Goal: Information Seeking & Learning: Learn about a topic

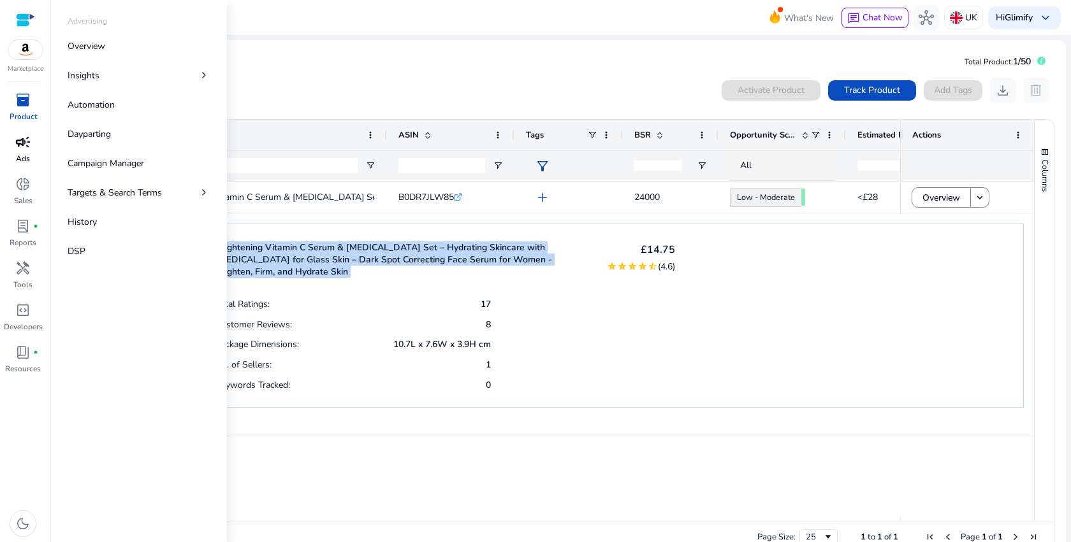
click at [26, 153] on p "Ads" at bounding box center [23, 158] width 14 height 11
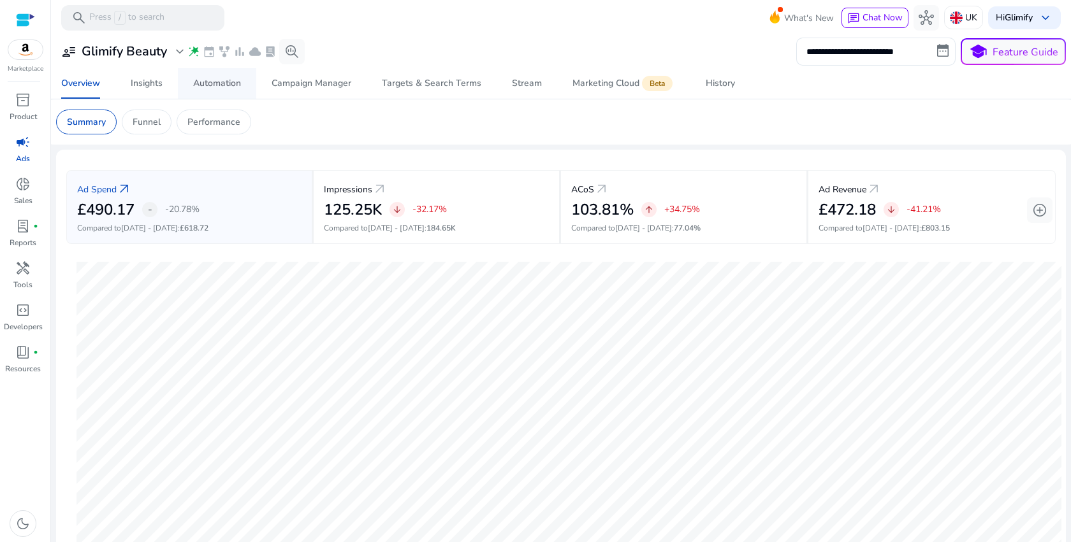
click at [227, 83] on div "Automation" at bounding box center [217, 83] width 48 height 9
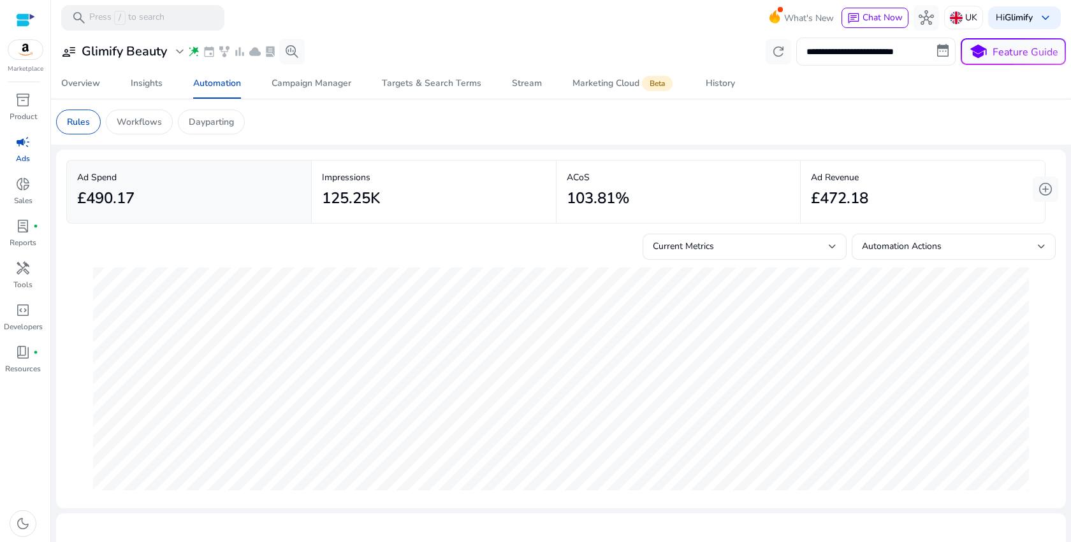
click at [32, 55] on img at bounding box center [25, 49] width 34 height 19
click at [784, 18] on div "Latest Data Available" at bounding box center [773, 20] width 105 height 25
click at [718, 84] on div "History" at bounding box center [719, 83] width 29 height 9
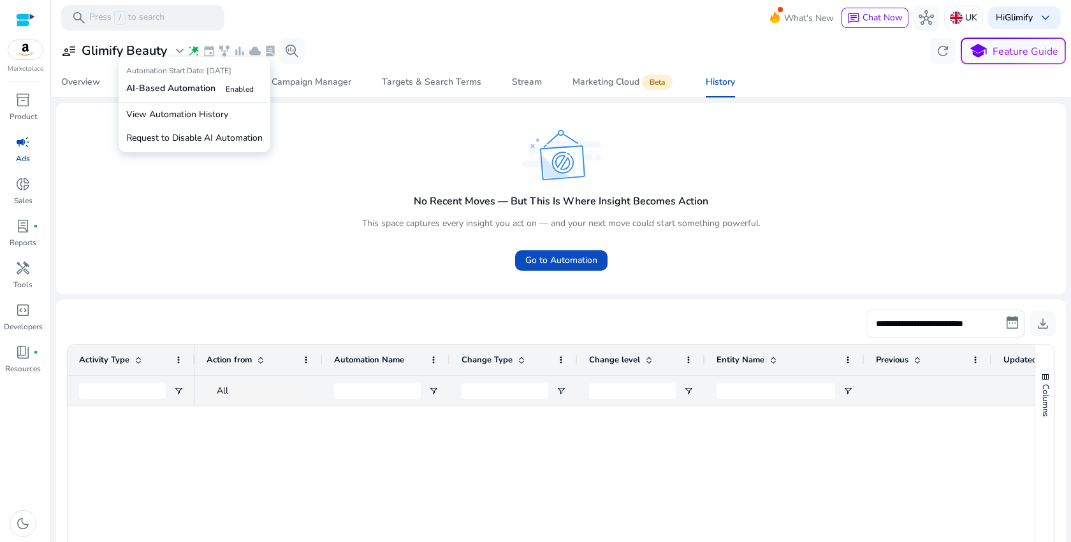
click at [198, 54] on span "wand_stars" at bounding box center [193, 51] width 13 height 13
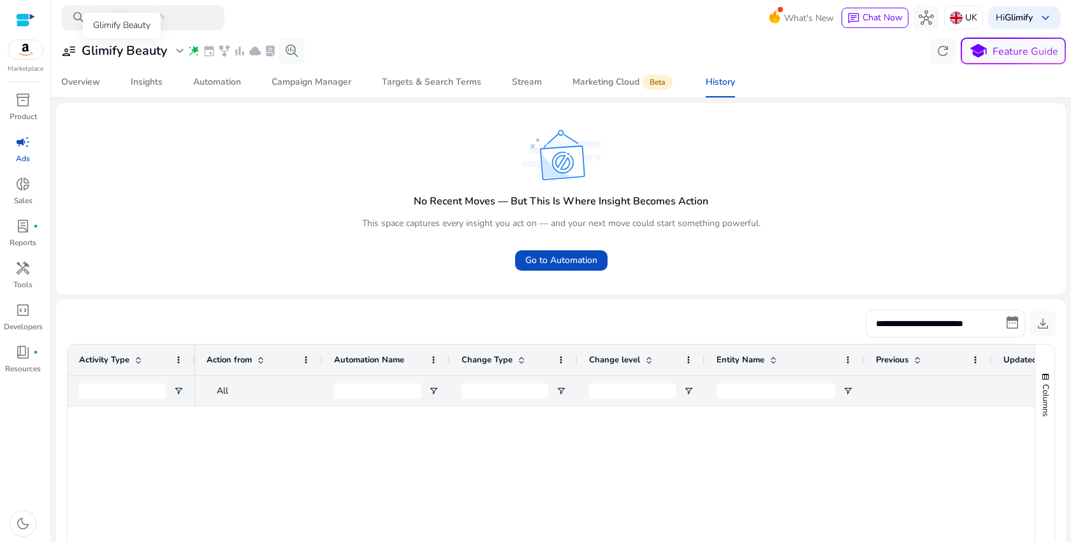
click at [161, 52] on h3 "Glimify Beauty" at bounding box center [124, 50] width 85 height 15
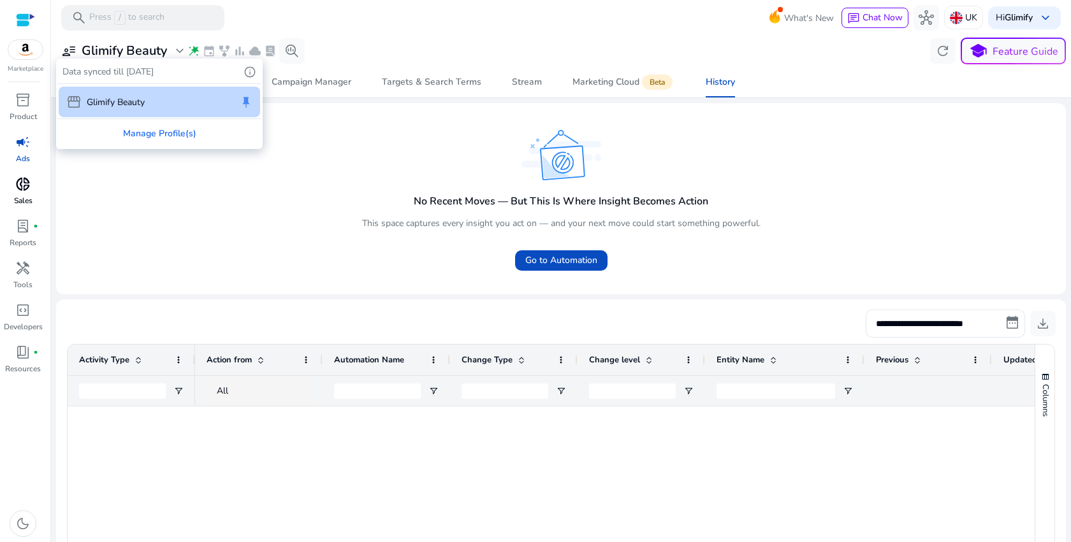
click at [28, 196] on div at bounding box center [535, 271] width 1071 height 542
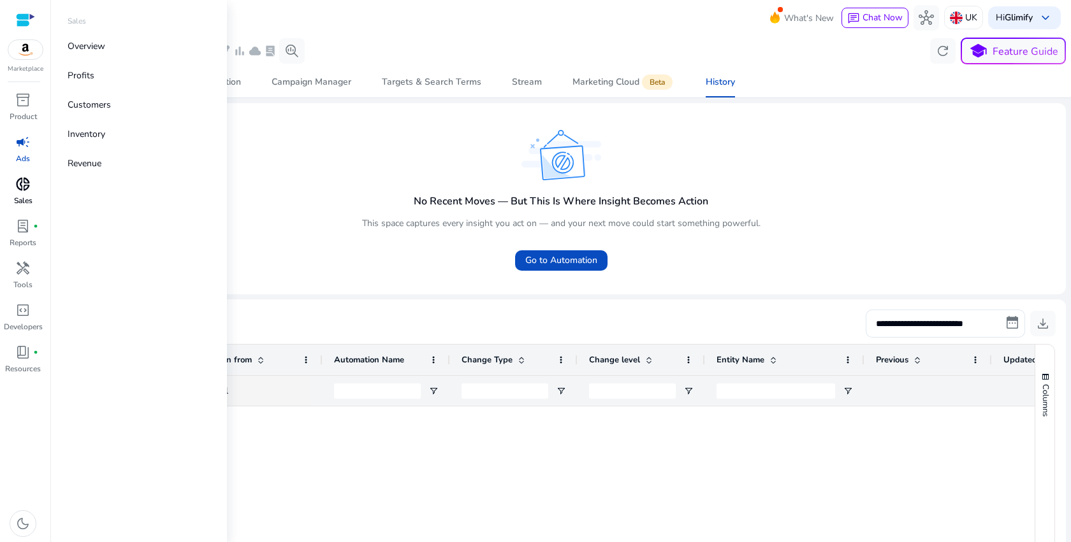
click at [28, 196] on p "Sales" at bounding box center [23, 200] width 18 height 11
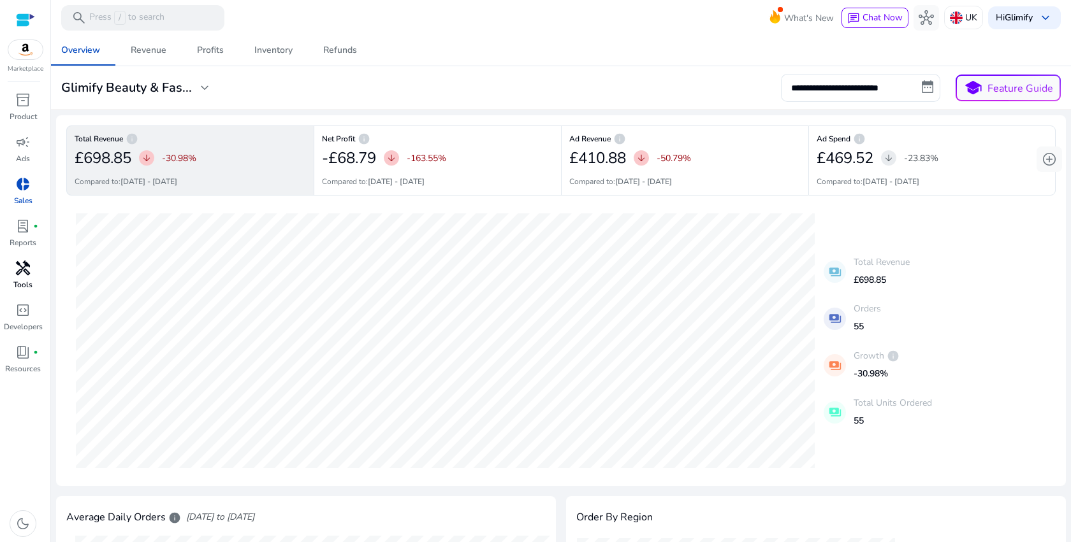
click at [25, 280] on p "Tools" at bounding box center [22, 284] width 19 height 11
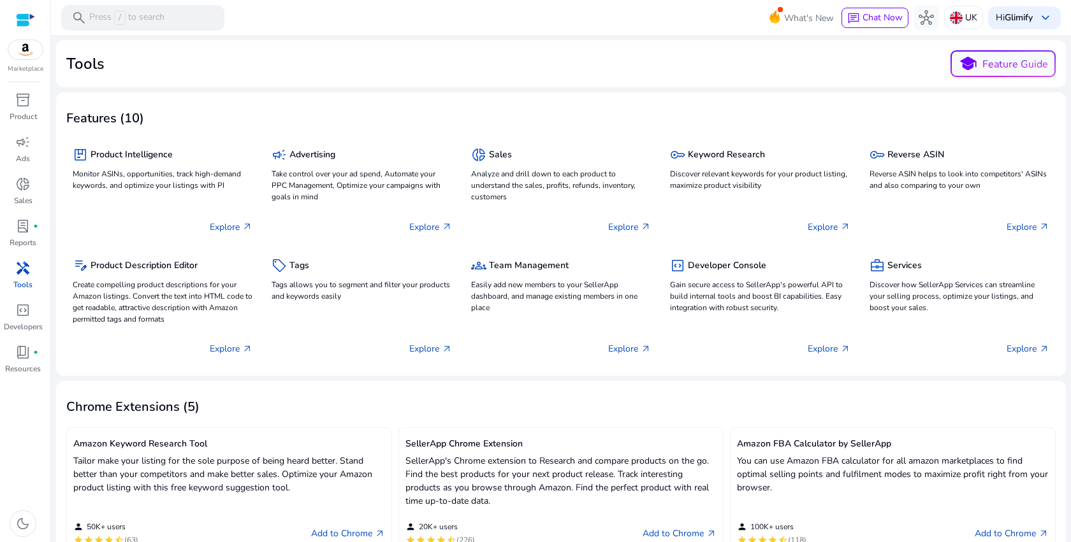
drag, startPoint x: 25, startPoint y: 314, endPoint x: 138, endPoint y: 366, distance: 124.3
click at [26, 20] on div at bounding box center [25, 20] width 19 height 15
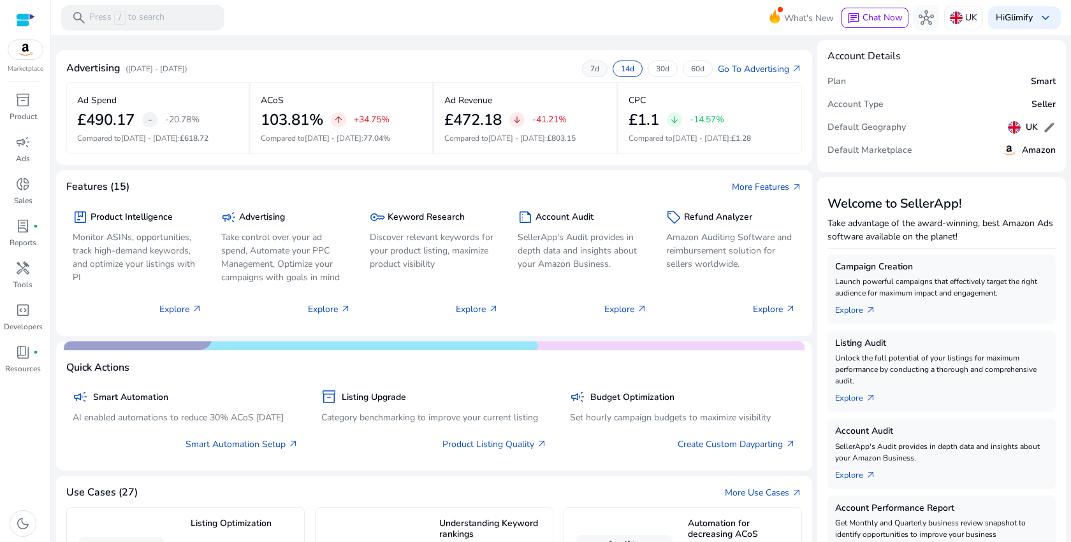
click at [582, 68] on div "7d" at bounding box center [594, 69] width 25 height 17
click at [30, 63] on div "Marketplace" at bounding box center [25, 37] width 50 height 74
click at [27, 49] on img at bounding box center [25, 49] width 34 height 19
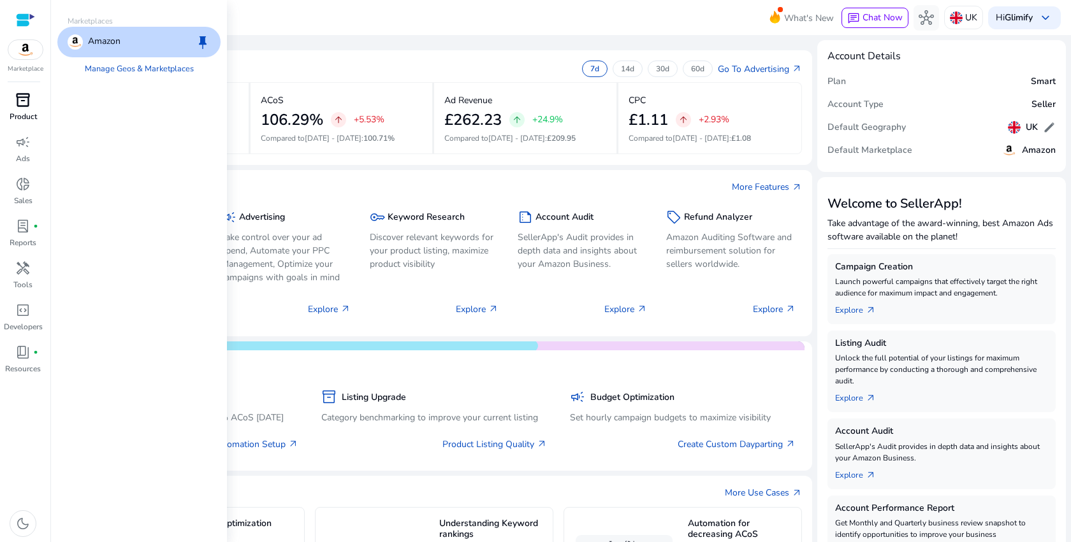
click at [20, 102] on span "inventory_2" at bounding box center [22, 99] width 15 height 15
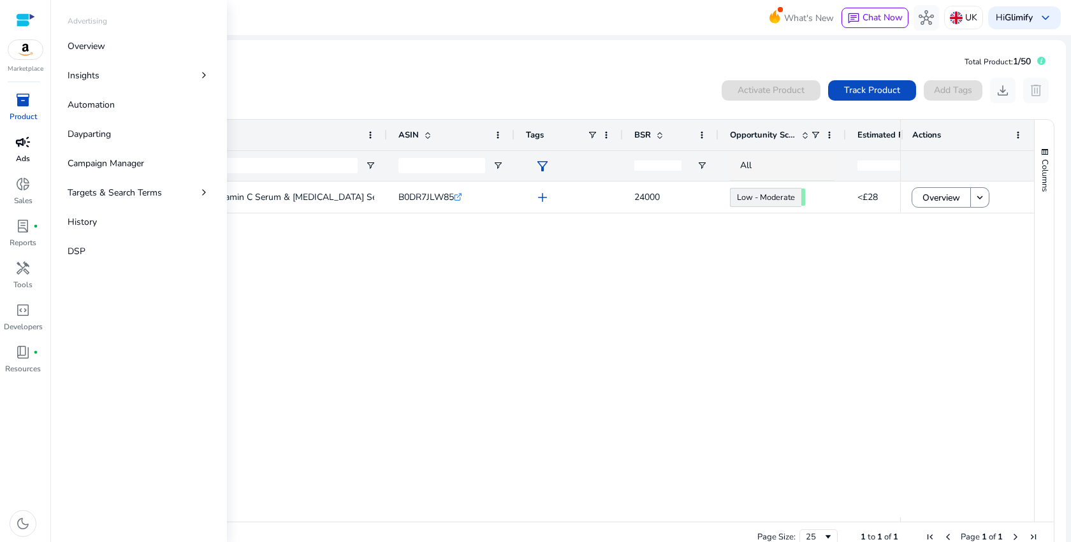
click at [20, 136] on span "campaign" at bounding box center [22, 141] width 15 height 15
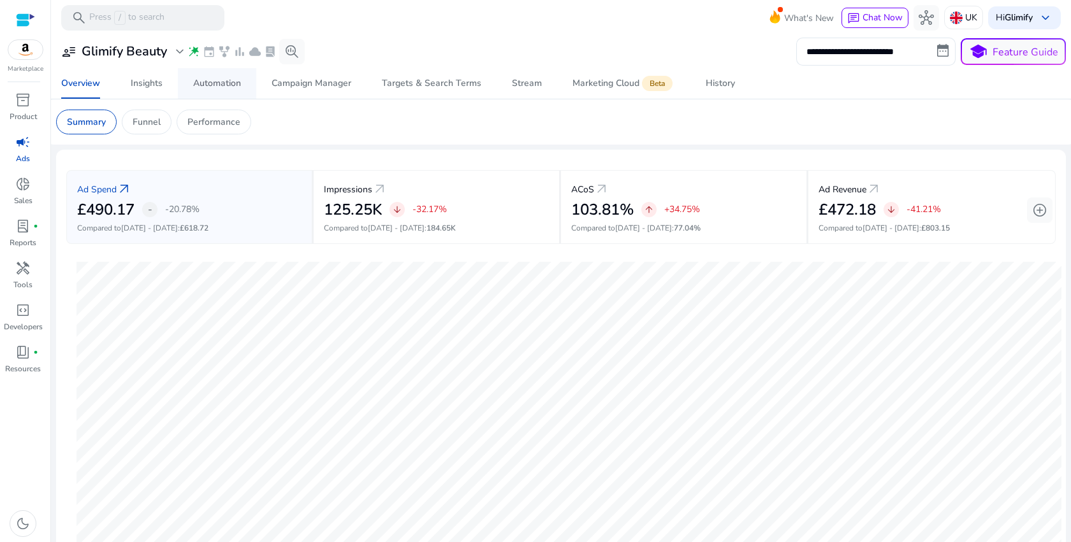
click at [213, 80] on div "Automation" at bounding box center [217, 83] width 48 height 9
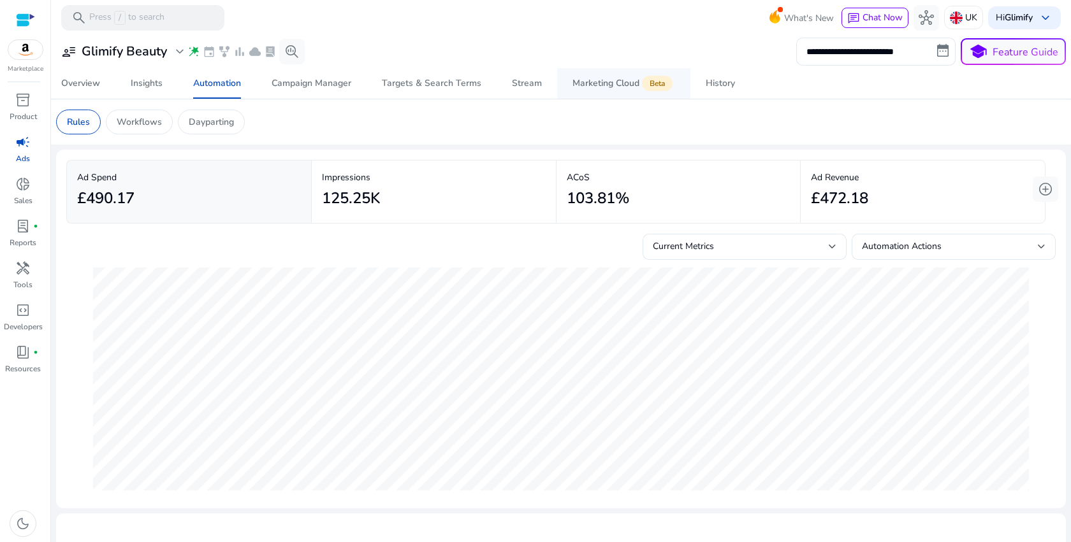
click at [583, 81] on div "Marketing Cloud Beta" at bounding box center [623, 83] width 103 height 10
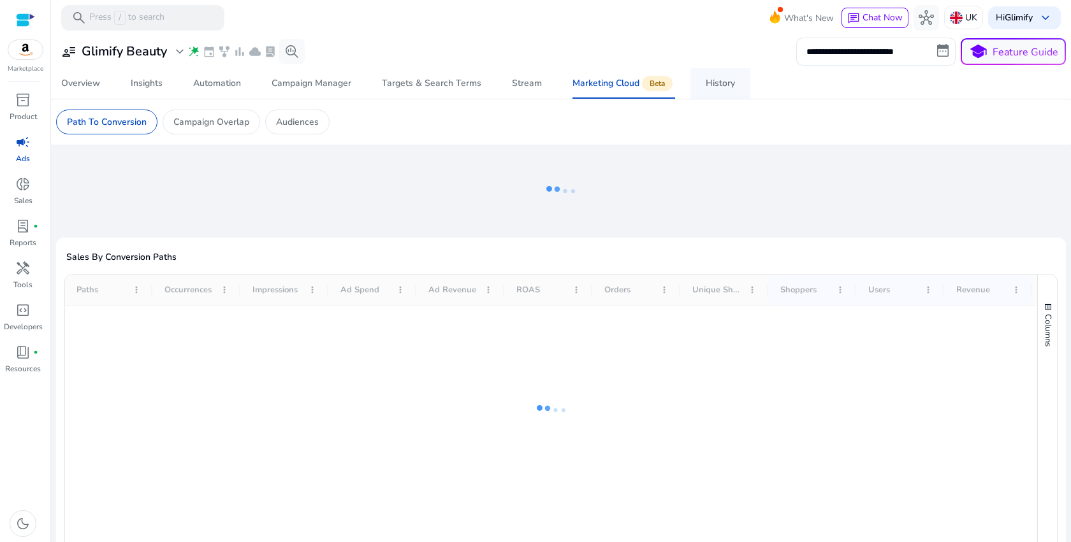
click at [719, 83] on div "History" at bounding box center [719, 83] width 29 height 9
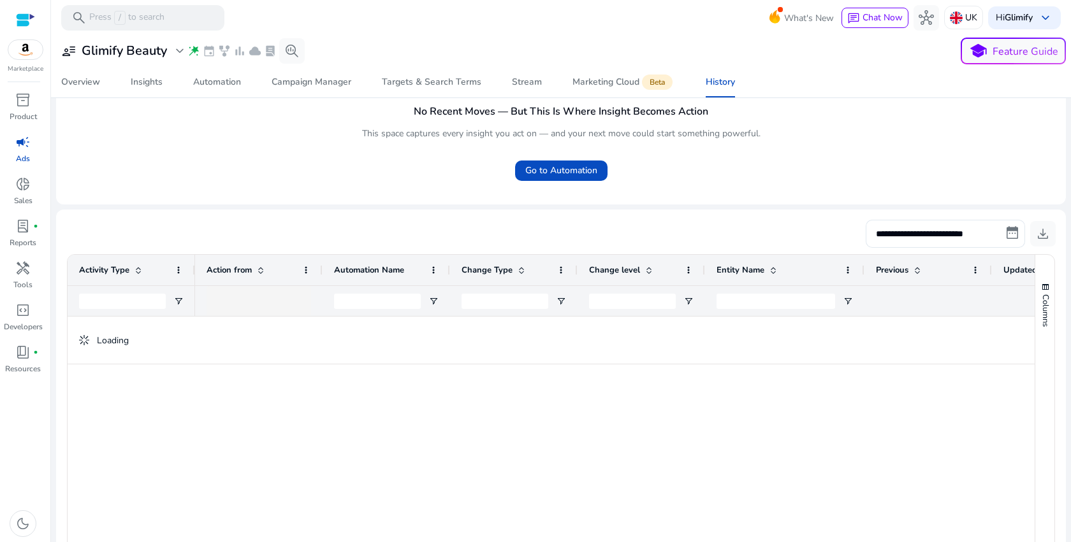
scroll to position [220, 0]
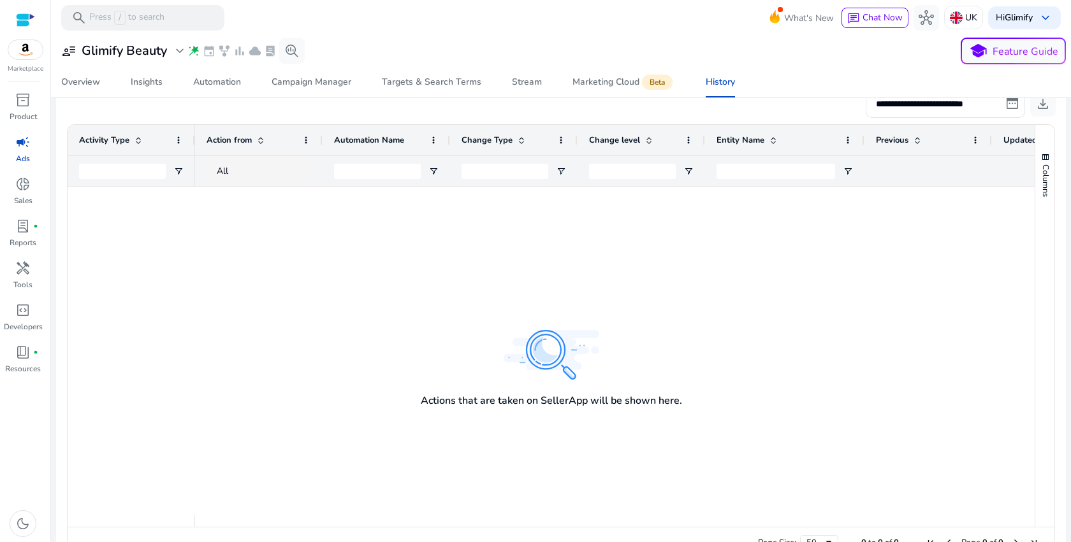
click at [559, 402] on div at bounding box center [614, 351] width 839 height 329
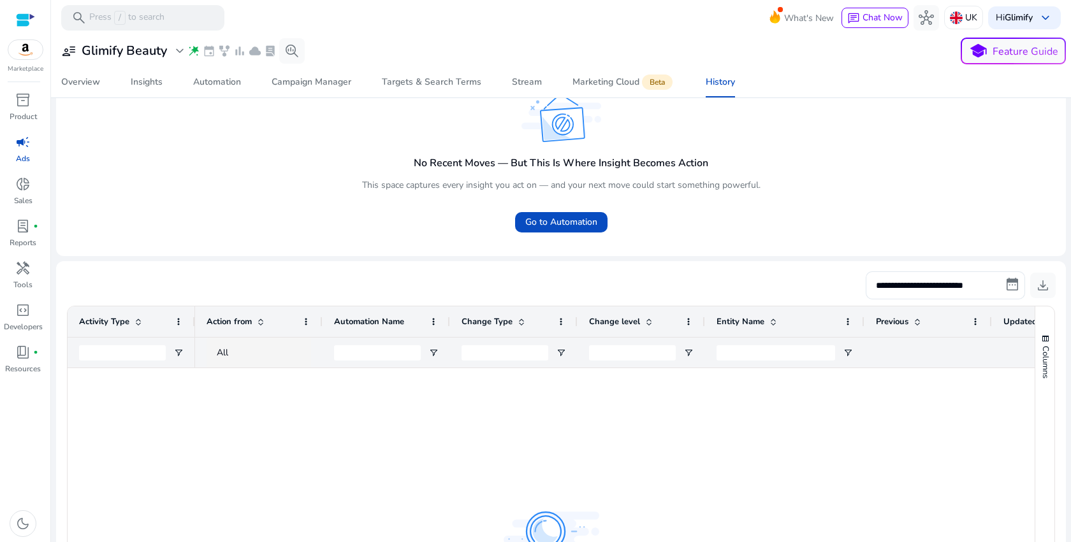
scroll to position [0, 0]
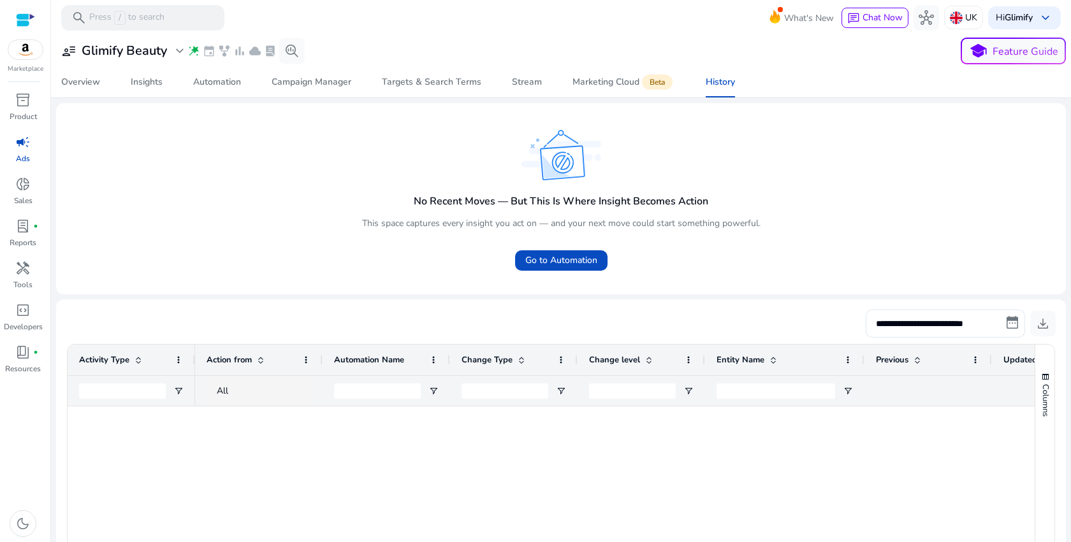
click at [621, 207] on h4 "No Recent Moves — But This Is Where Insight Becomes Action" at bounding box center [561, 202] width 294 height 12
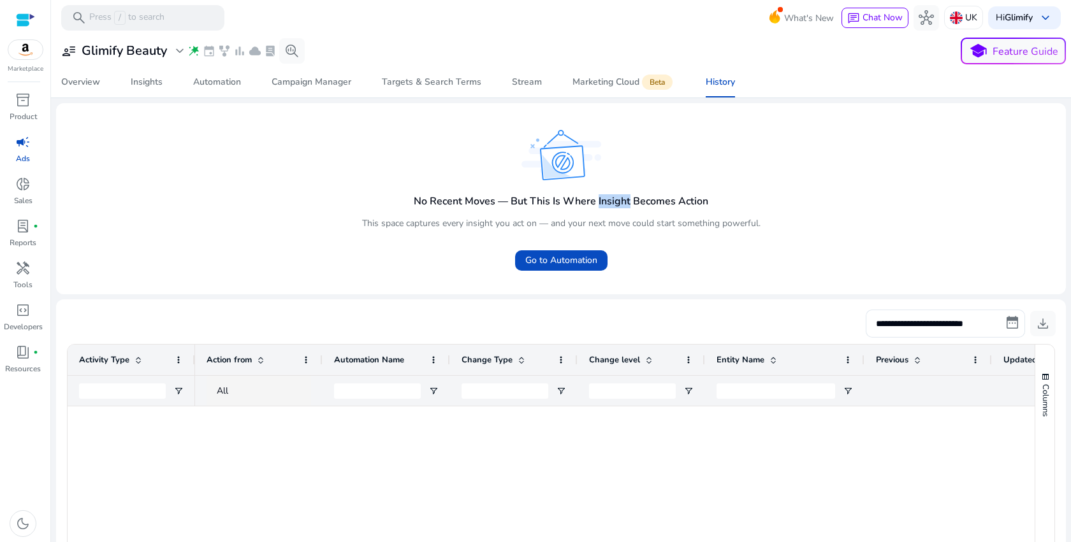
click at [621, 207] on h4 "No Recent Moves — But This Is Where Insight Becomes Action" at bounding box center [561, 202] width 294 height 12
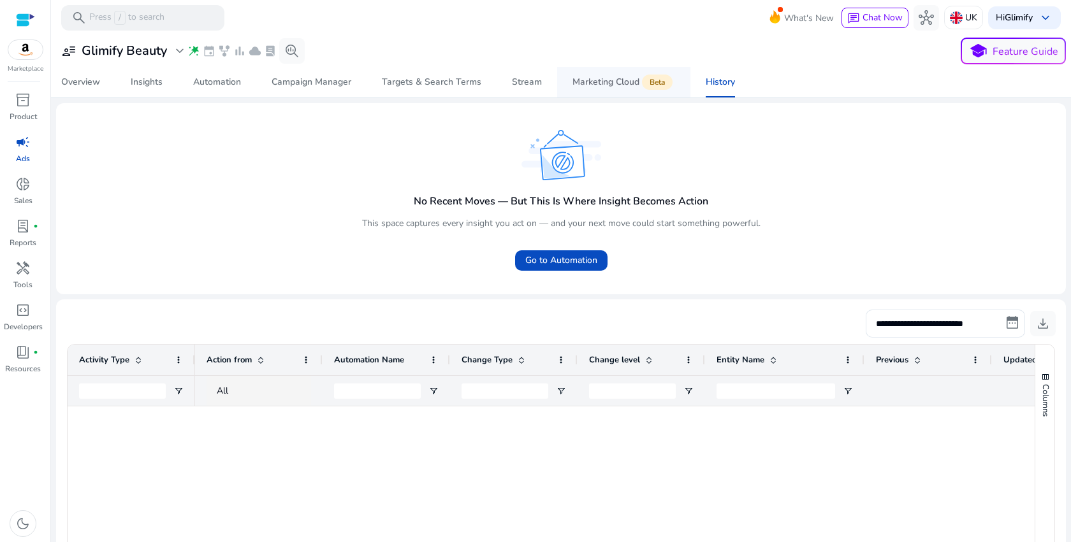
click at [605, 83] on div "Marketing Cloud Beta" at bounding box center [623, 82] width 103 height 10
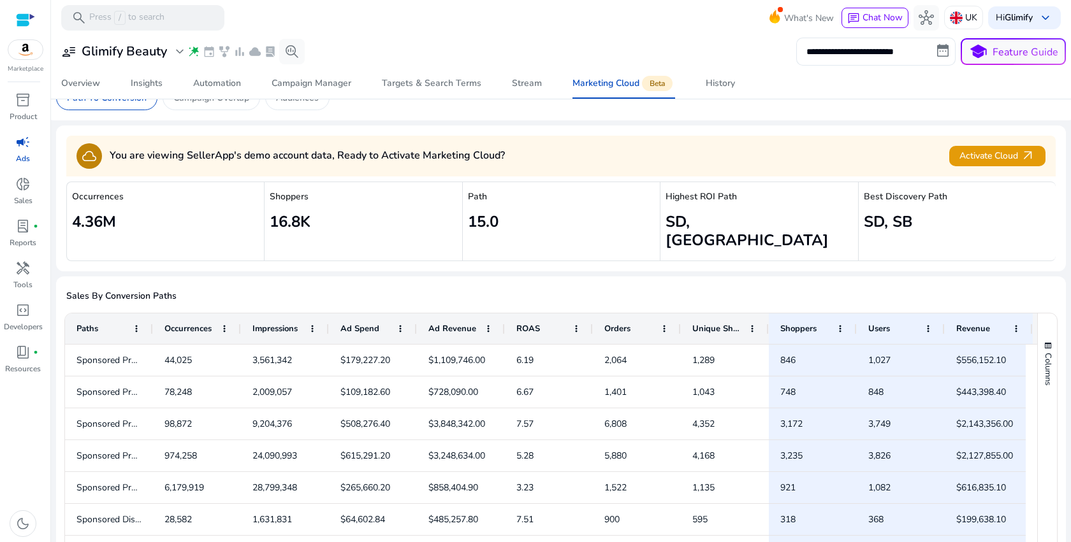
scroll to position [16, 0]
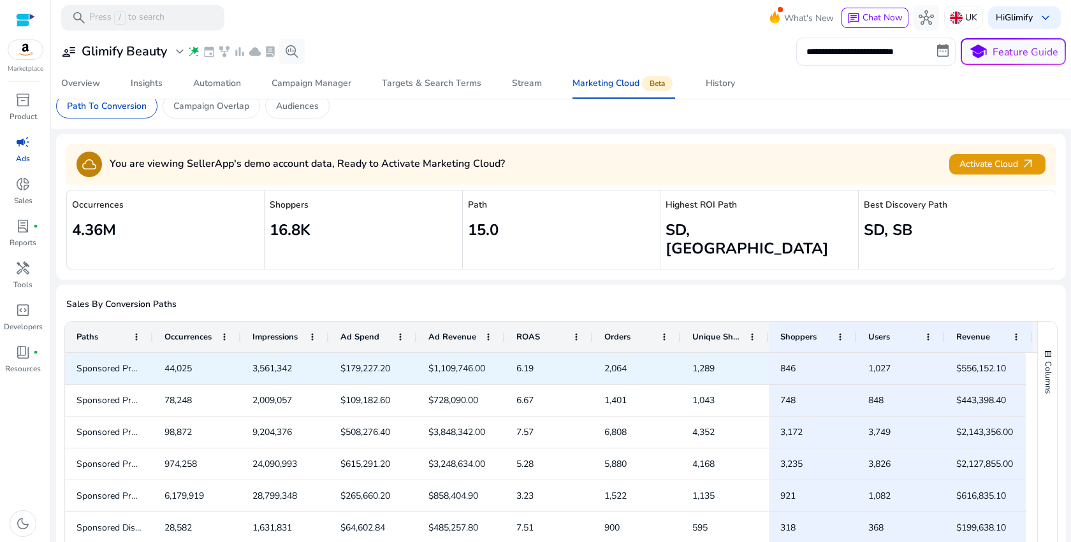
click at [612, 363] on span "2,064" at bounding box center [615, 369] width 22 height 12
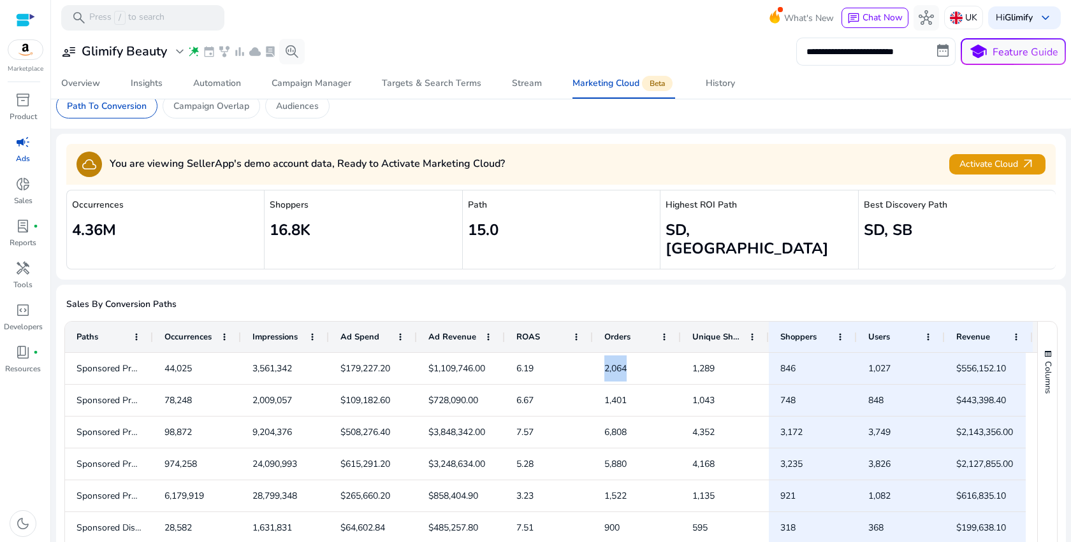
click at [702, 331] on span "Unique Shoppers" at bounding box center [717, 336] width 51 height 11
click at [751, 332] on span at bounding box center [752, 337] width 10 height 10
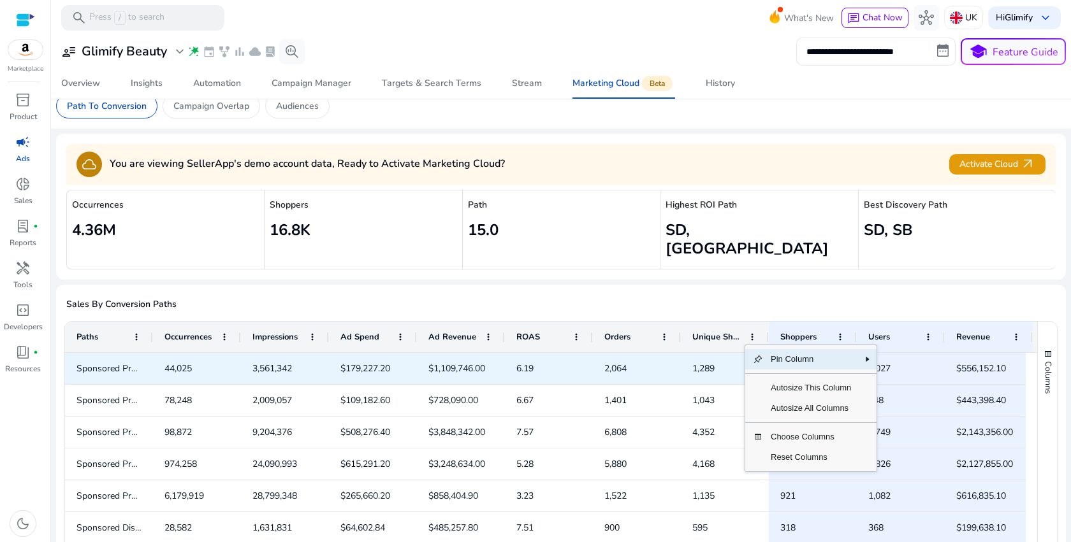
click at [702, 363] on span "1,289" at bounding box center [703, 369] width 22 height 12
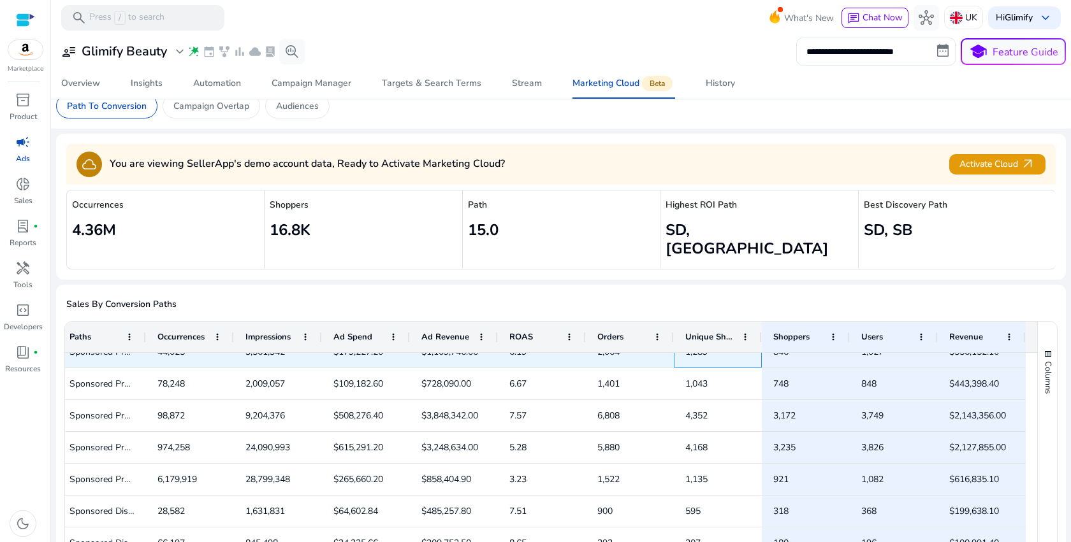
scroll to position [0, 0]
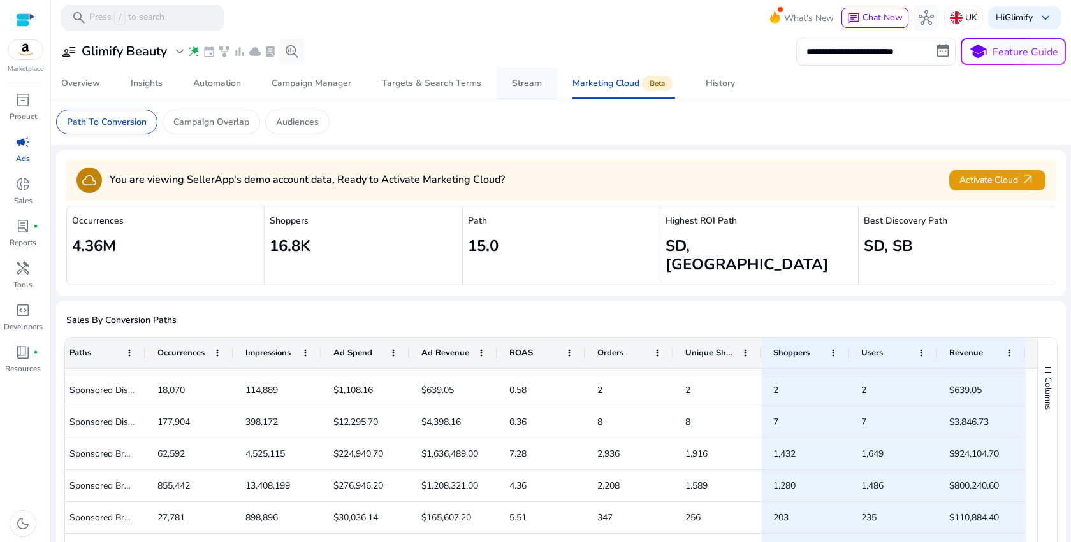
click at [512, 87] on div "Stream" at bounding box center [527, 83] width 30 height 9
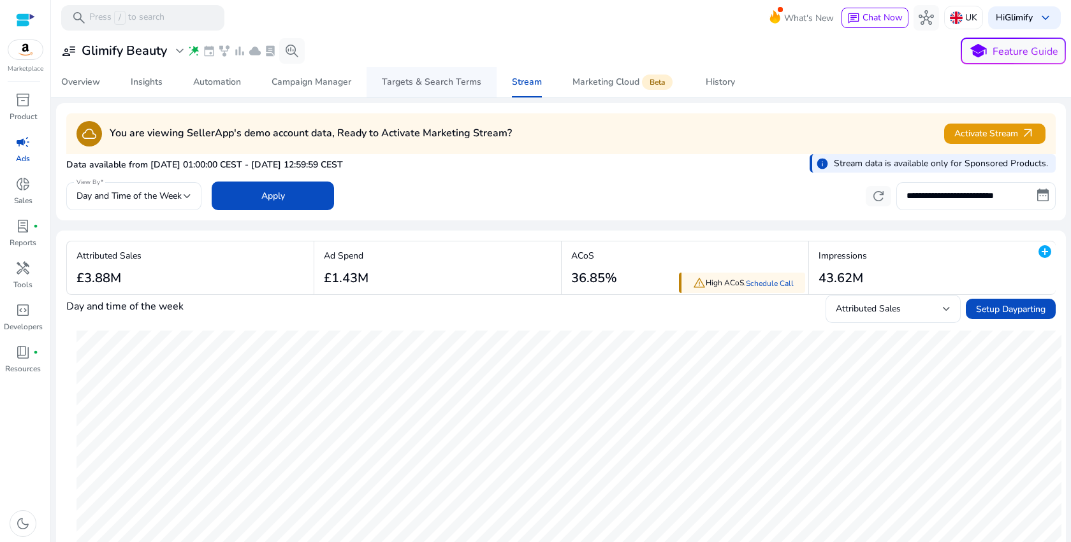
click at [412, 80] on div "Targets & Search Terms" at bounding box center [431, 82] width 99 height 9
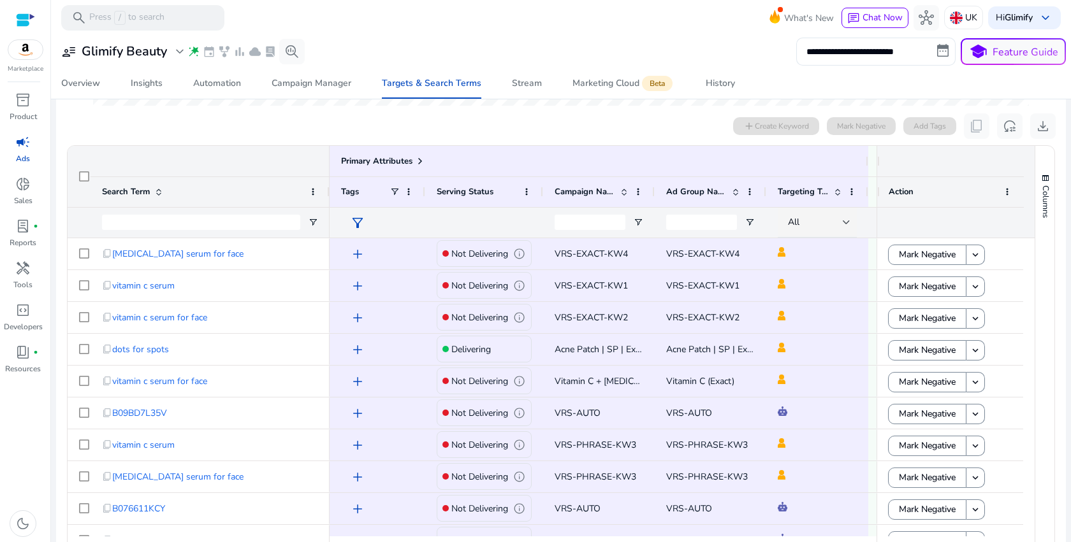
scroll to position [130, 0]
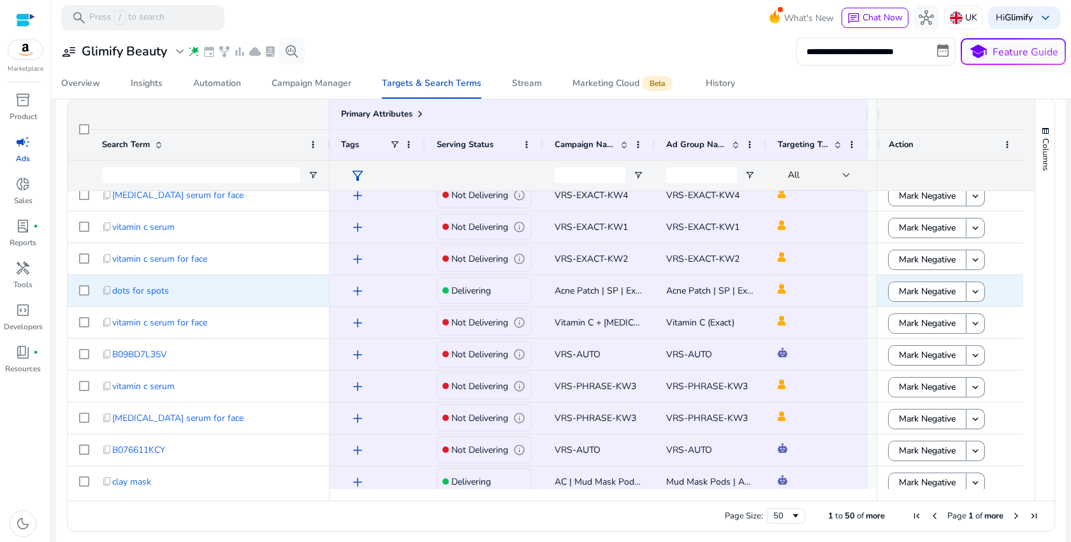
scroll to position [13, 0]
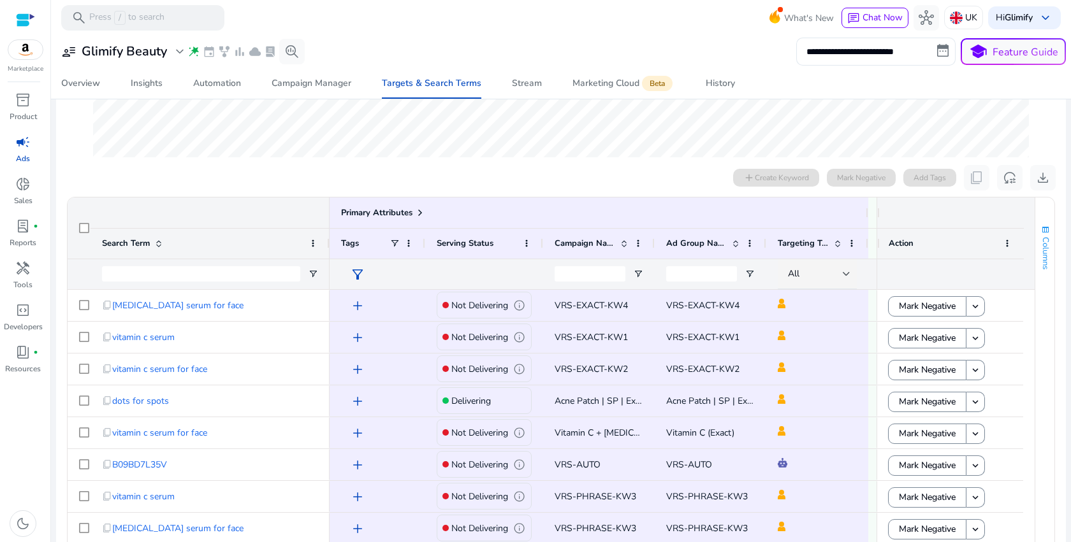
click at [1046, 227] on button "Columns" at bounding box center [1044, 247] width 19 height 69
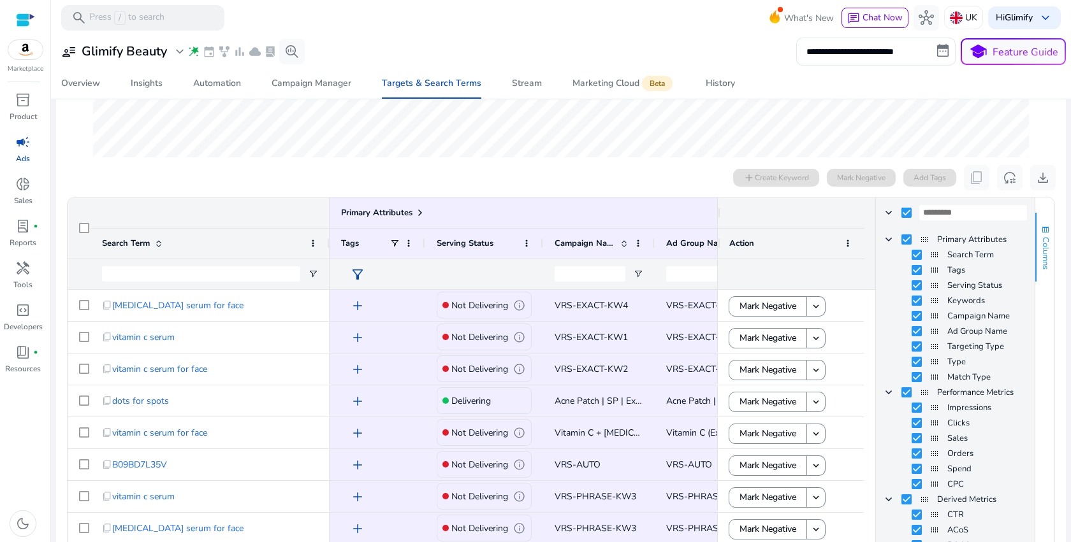
click at [1046, 227] on button "Columns" at bounding box center [1044, 247] width 19 height 69
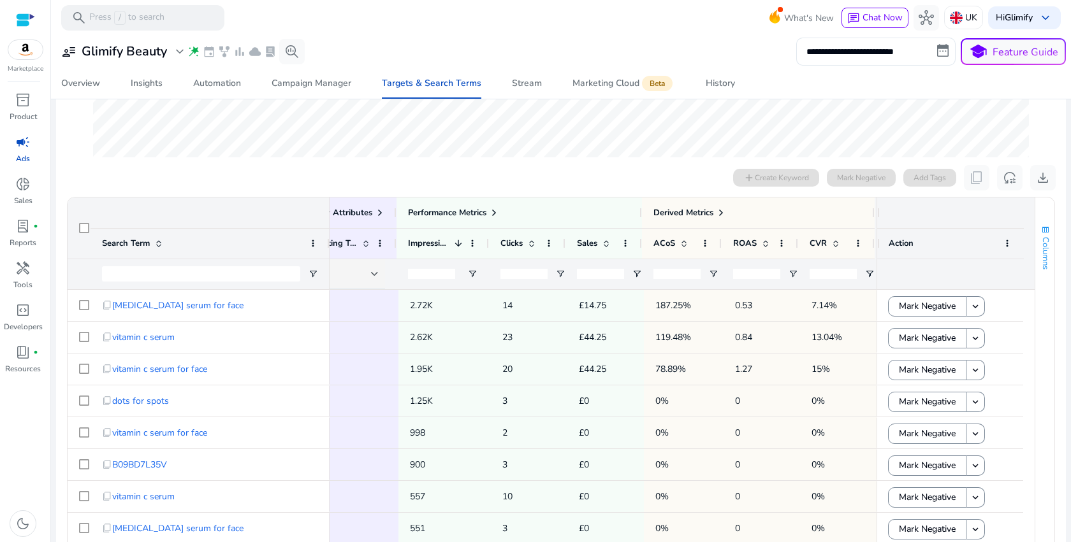
click at [1039, 249] on span "Columns" at bounding box center [1044, 253] width 11 height 32
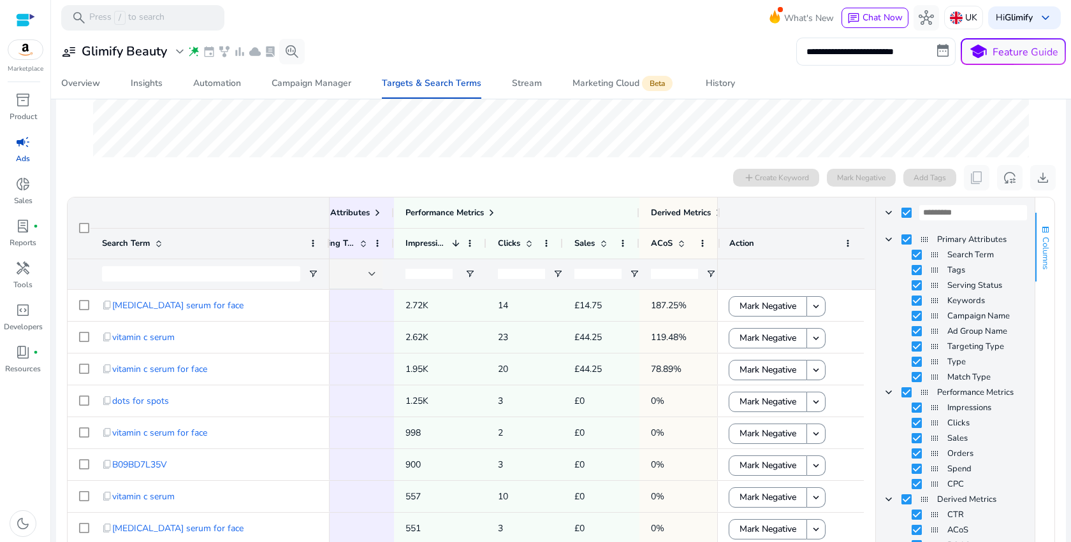
click at [1043, 232] on span "button" at bounding box center [1045, 230] width 10 height 10
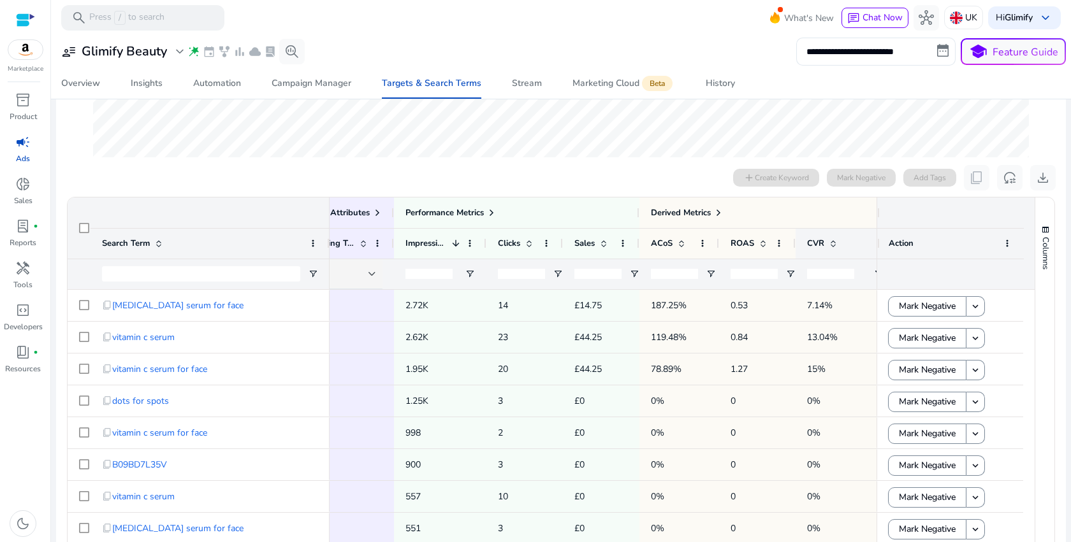
drag, startPoint x: 871, startPoint y: 243, endPoint x: 891, endPoint y: 243, distance: 20.4
click at [894, 243] on div "Primary Attributes Search Term 1" at bounding box center [551, 244] width 967 height 92
click at [874, 243] on div at bounding box center [876, 244] width 5 height 30
drag, startPoint x: 873, startPoint y: 243, endPoint x: 1012, endPoint y: 245, distance: 138.9
click at [1012, 245] on div "Action" at bounding box center [950, 243] width 147 height 31
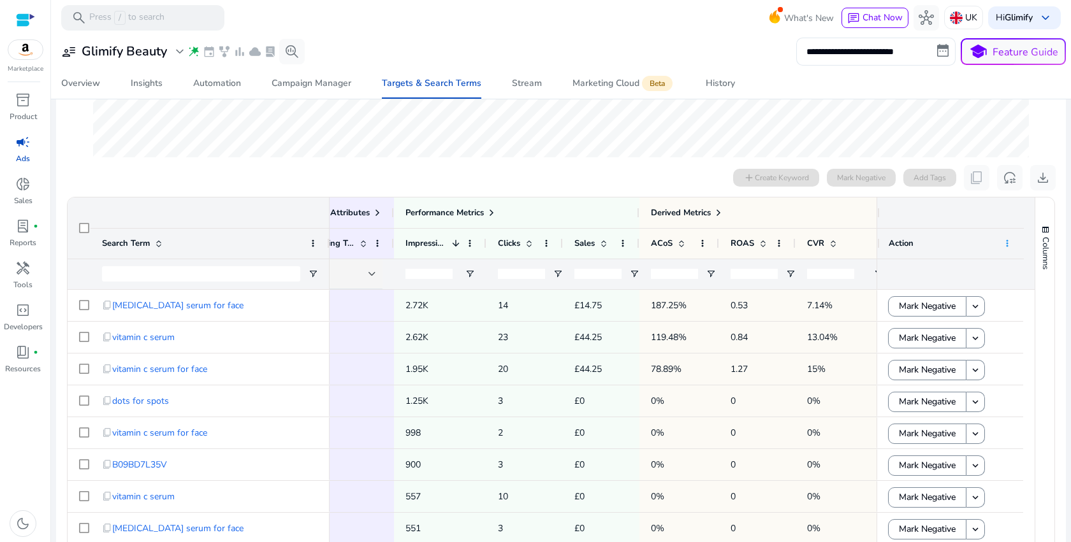
click at [1002, 246] on span at bounding box center [1007, 243] width 10 height 10
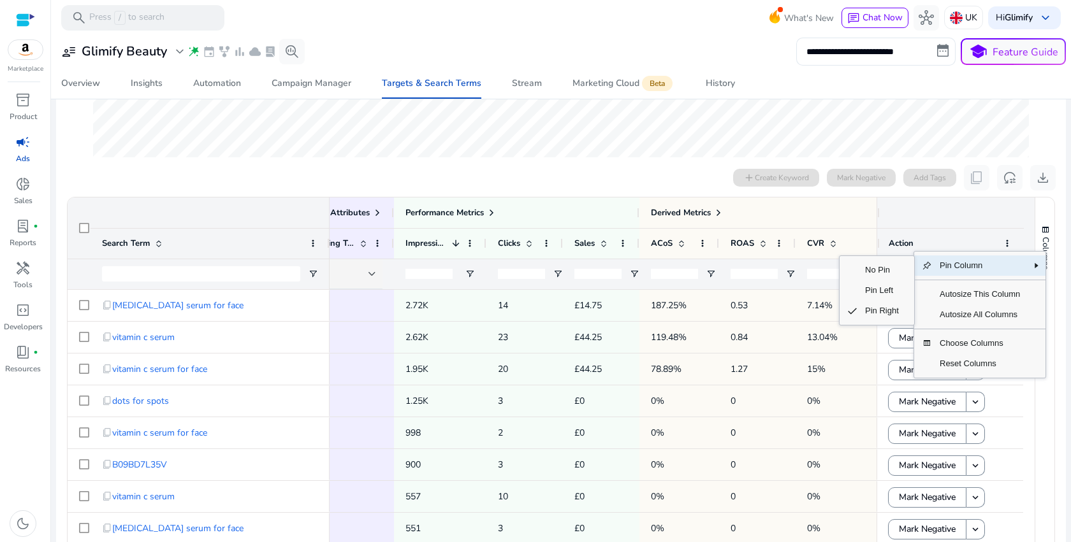
click at [998, 265] on span "Pin Column" at bounding box center [980, 266] width 96 height 20
click at [953, 207] on div at bounding box center [950, 213] width 147 height 31
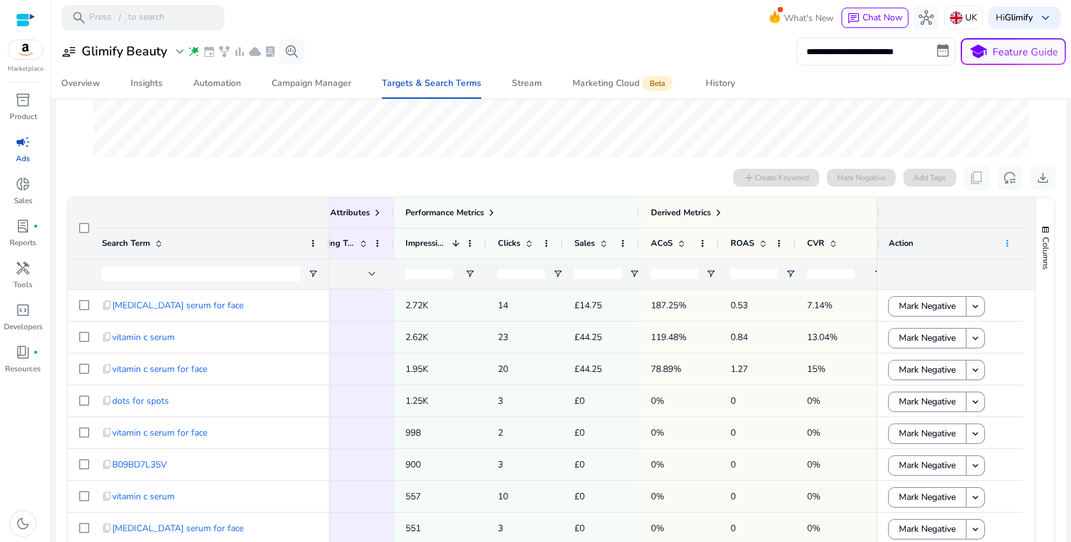
click at [1004, 240] on span at bounding box center [1007, 243] width 10 height 10
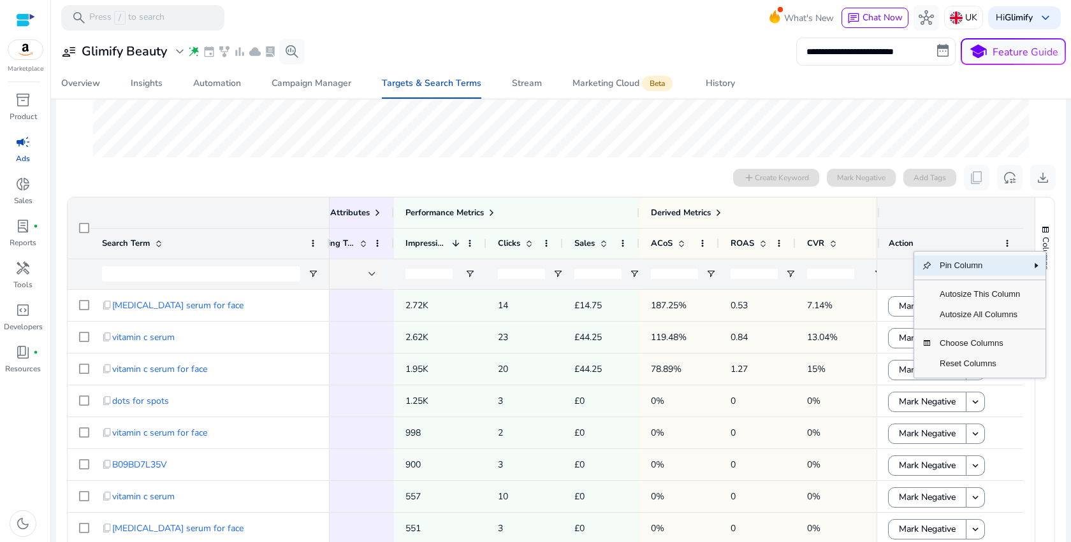
click at [972, 269] on span "Pin Column" at bounding box center [980, 266] width 96 height 20
click at [958, 273] on span "Pin Column" at bounding box center [980, 266] width 96 height 20
click at [897, 267] on span "No Pin" at bounding box center [881, 270] width 49 height 20
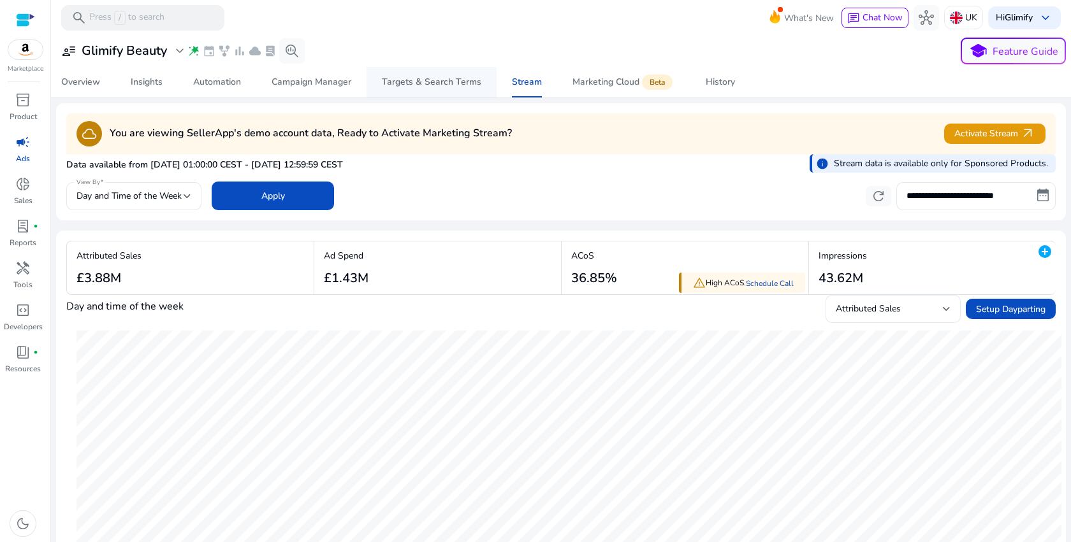
click at [452, 78] on div "Targets & Search Terms" at bounding box center [431, 82] width 99 height 9
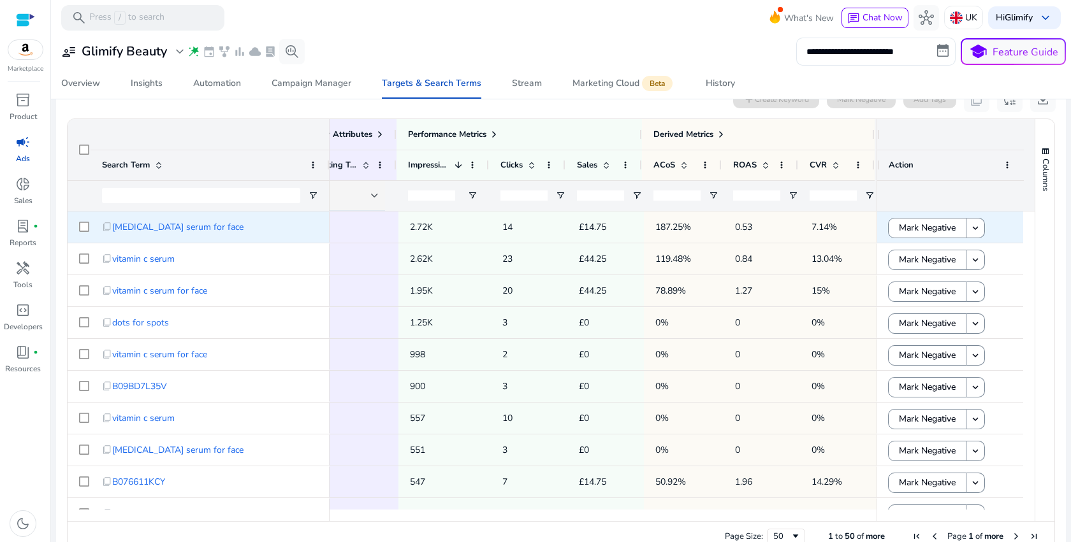
click at [735, 227] on span "0.53" at bounding box center [743, 227] width 17 height 12
click at [689, 226] on p "187.25%" at bounding box center [683, 227] width 57 height 26
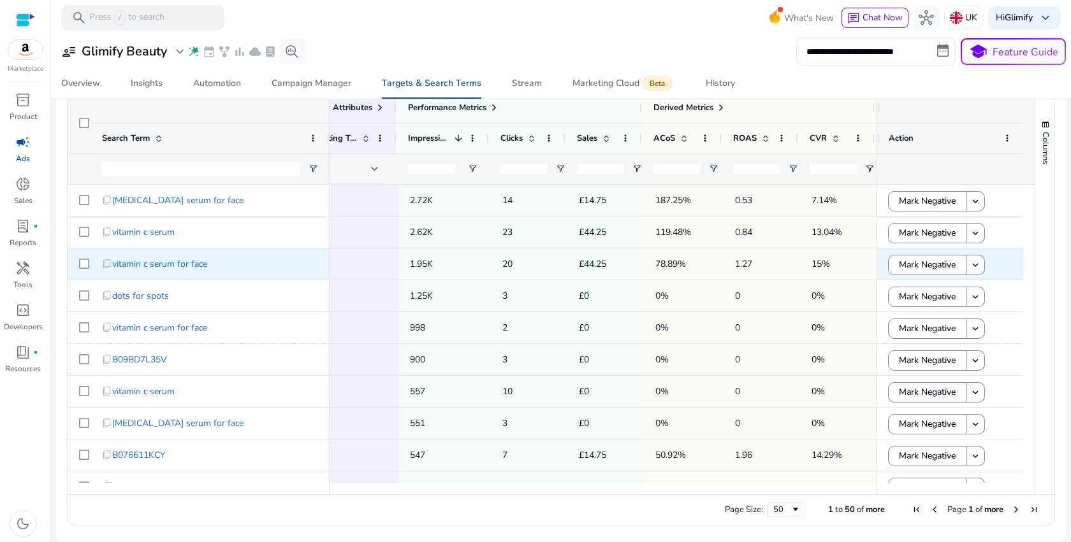
scroll to position [0, 474]
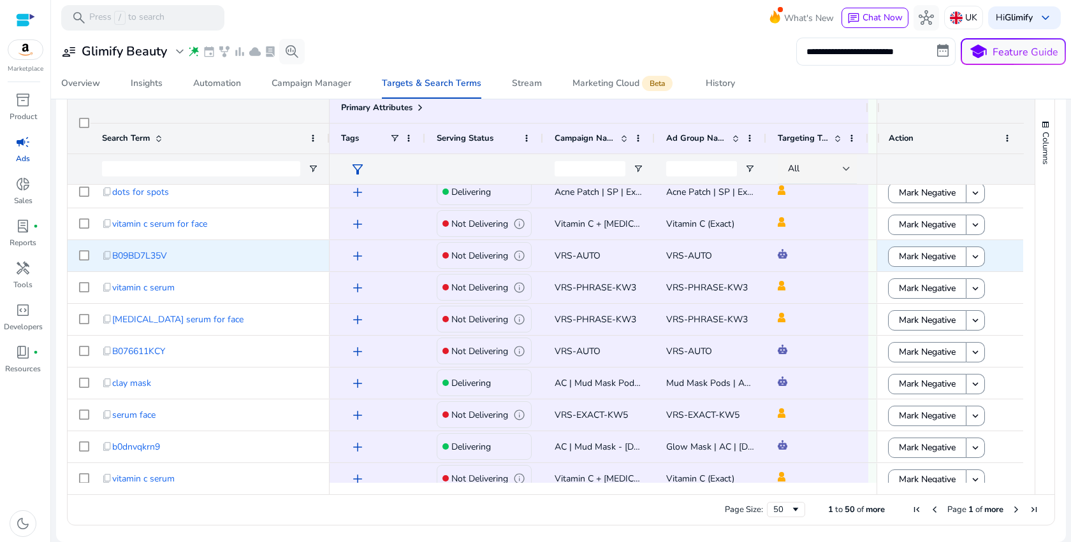
scroll to position [83, 0]
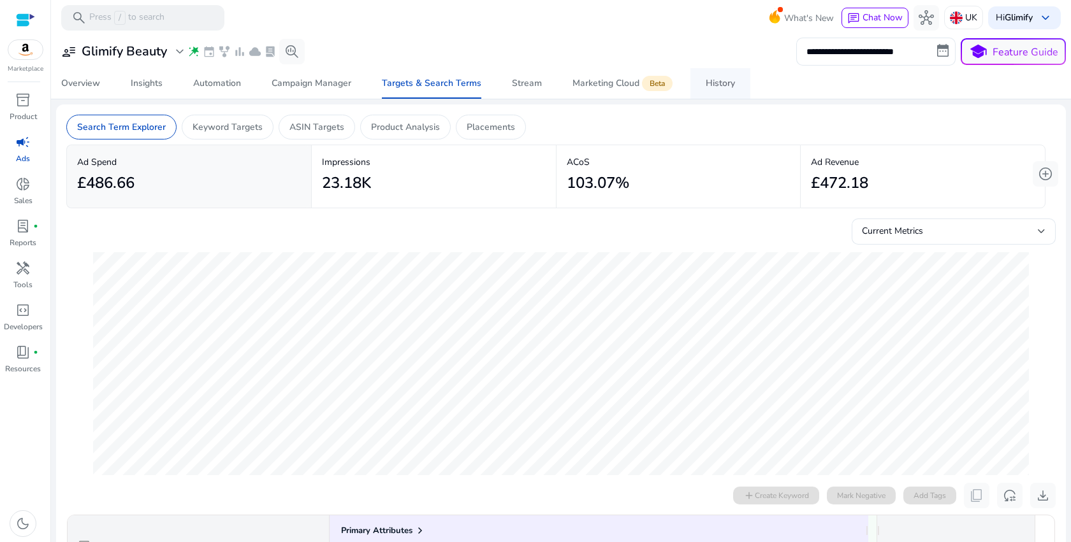
click at [718, 79] on div "History" at bounding box center [719, 83] width 29 height 9
